Goal: Information Seeking & Learning: Learn about a topic

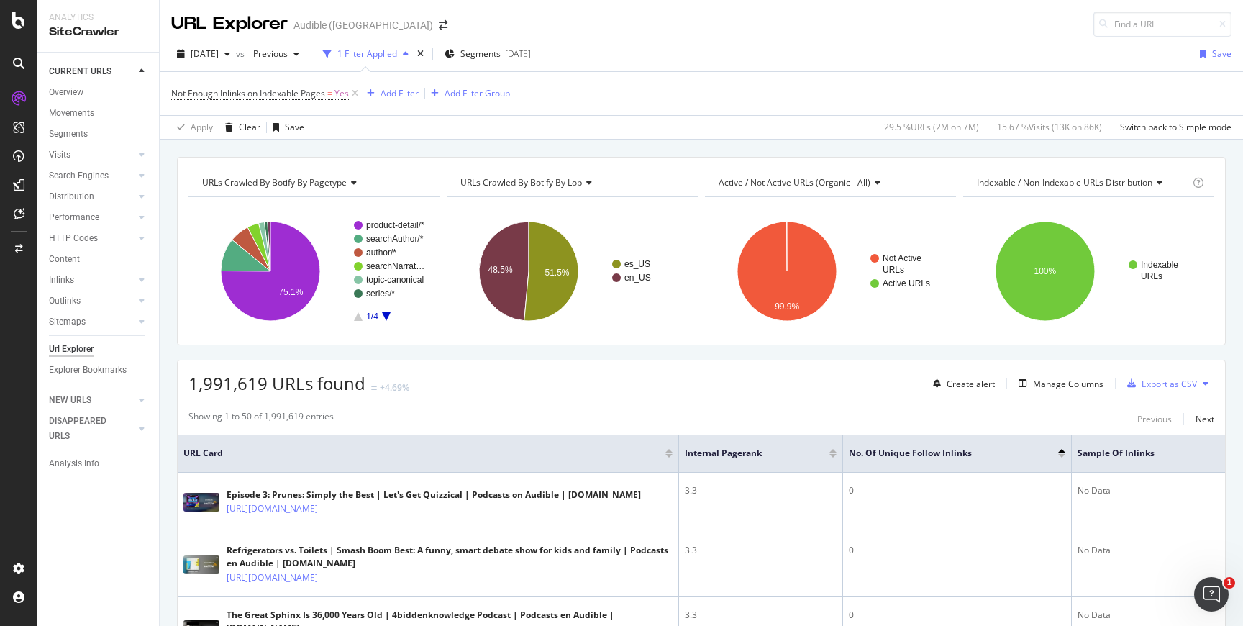
click at [475, 144] on div "URLs Crawled By Botify By pagetype Chart (by Value) Table Expand Export as CSV …" at bounding box center [701, 157] width 1083 height 35
click at [104, 244] on div "EngagementAnalytics" at bounding box center [102, 239] width 98 height 14
